Goal: Task Accomplishment & Management: Use online tool/utility

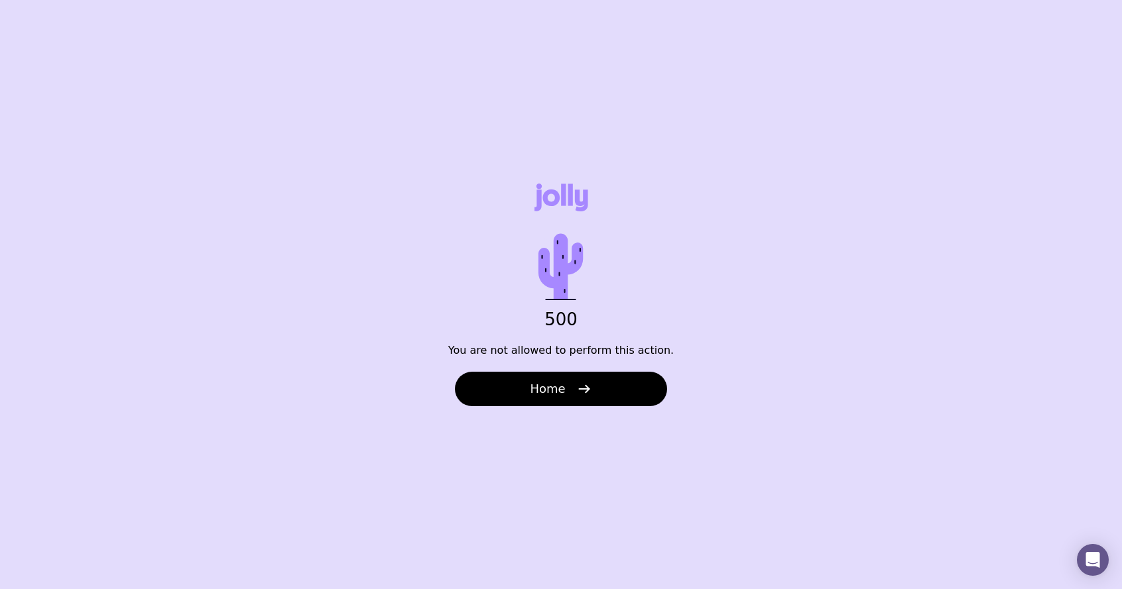
click at [573, 391] on button "Home" at bounding box center [561, 389] width 212 height 34
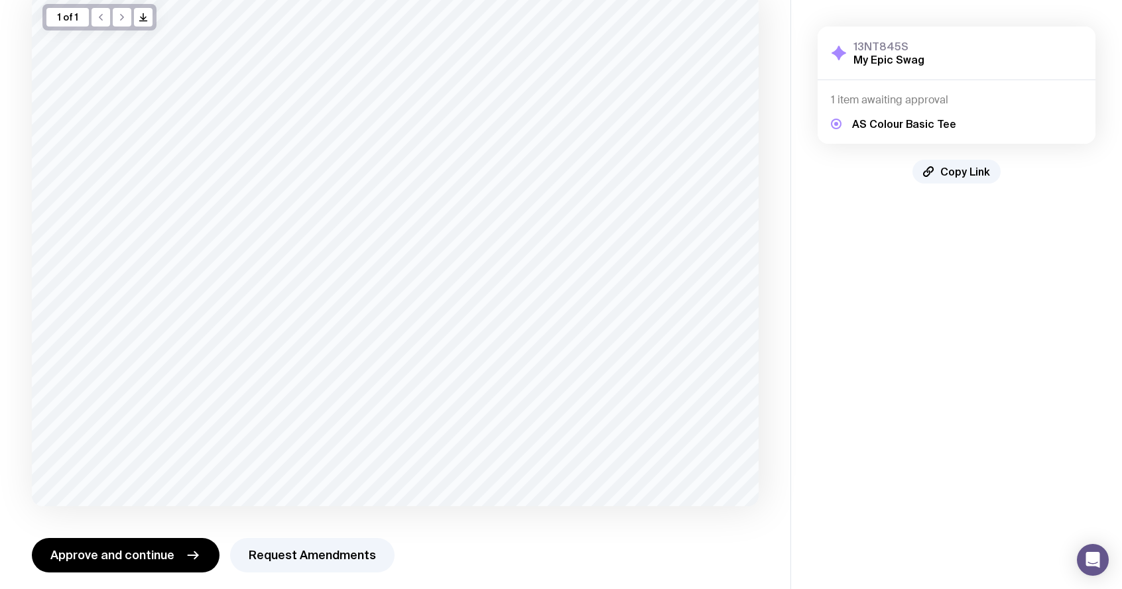
scroll to position [108, 0]
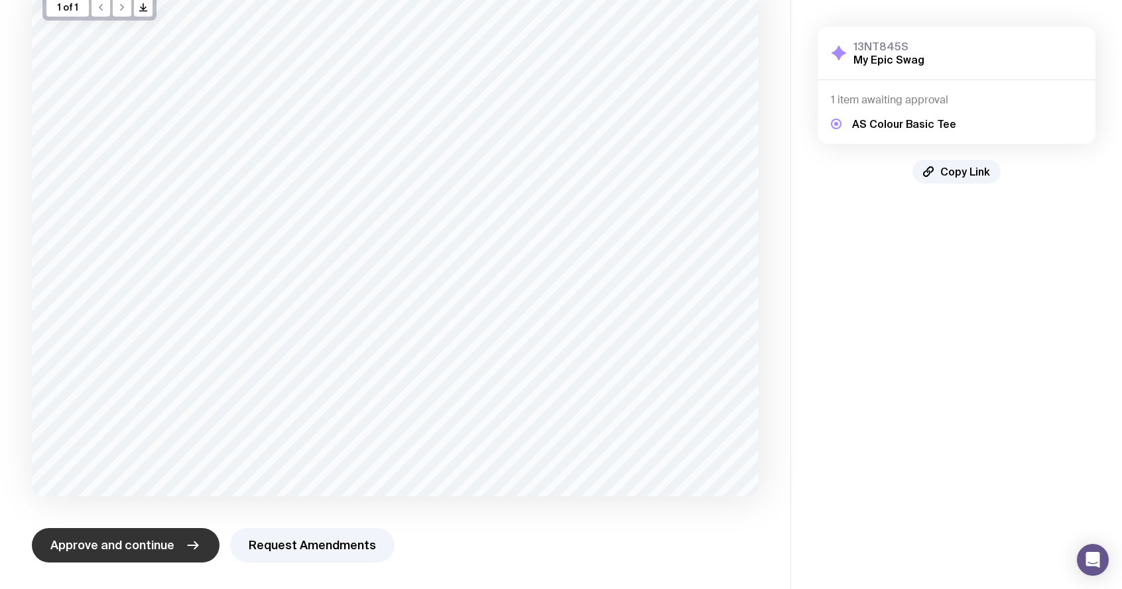
click at [157, 548] on span "Approve and continue" at bounding box center [112, 546] width 124 height 16
